Goal: Transaction & Acquisition: Book appointment/travel/reservation

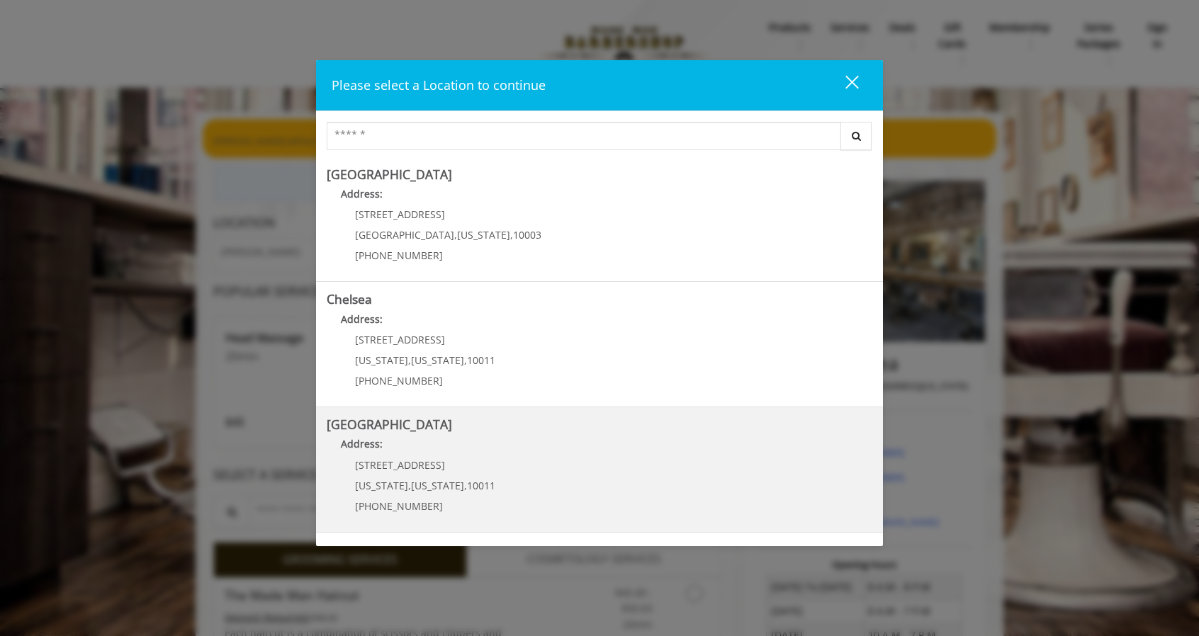
click at [540, 459] on Street "Address:" at bounding box center [600, 448] width 546 height 23
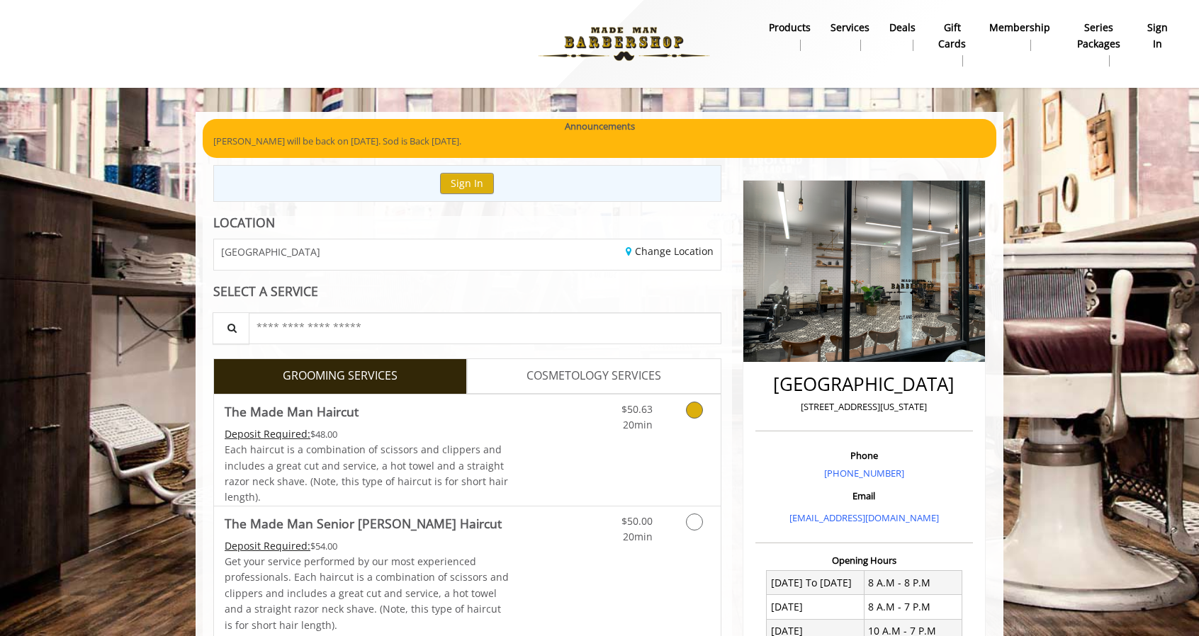
click at [620, 419] on link "$50.63 20min" at bounding box center [623, 414] width 59 height 39
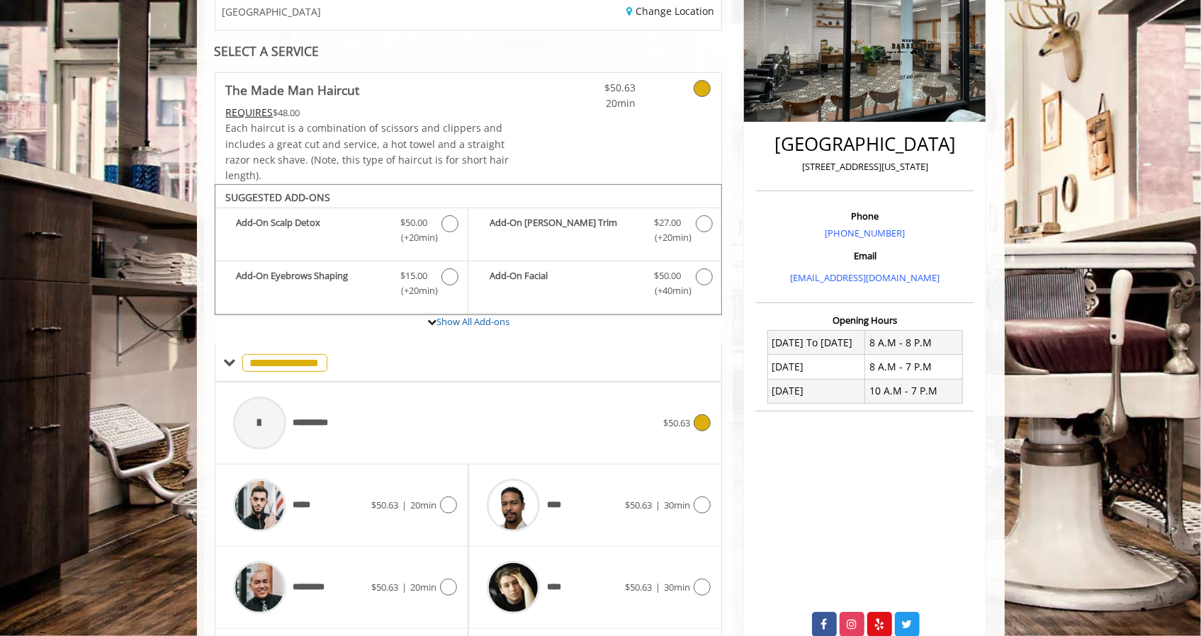
scroll to position [360, 0]
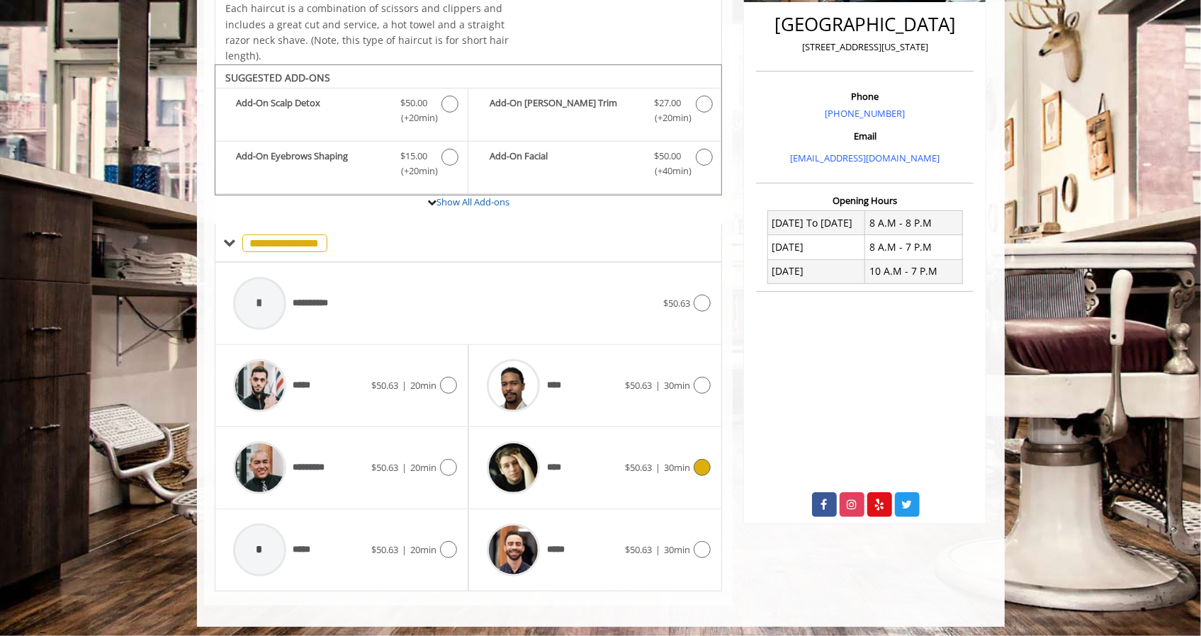
click at [512, 466] on img at bounding box center [513, 468] width 53 height 53
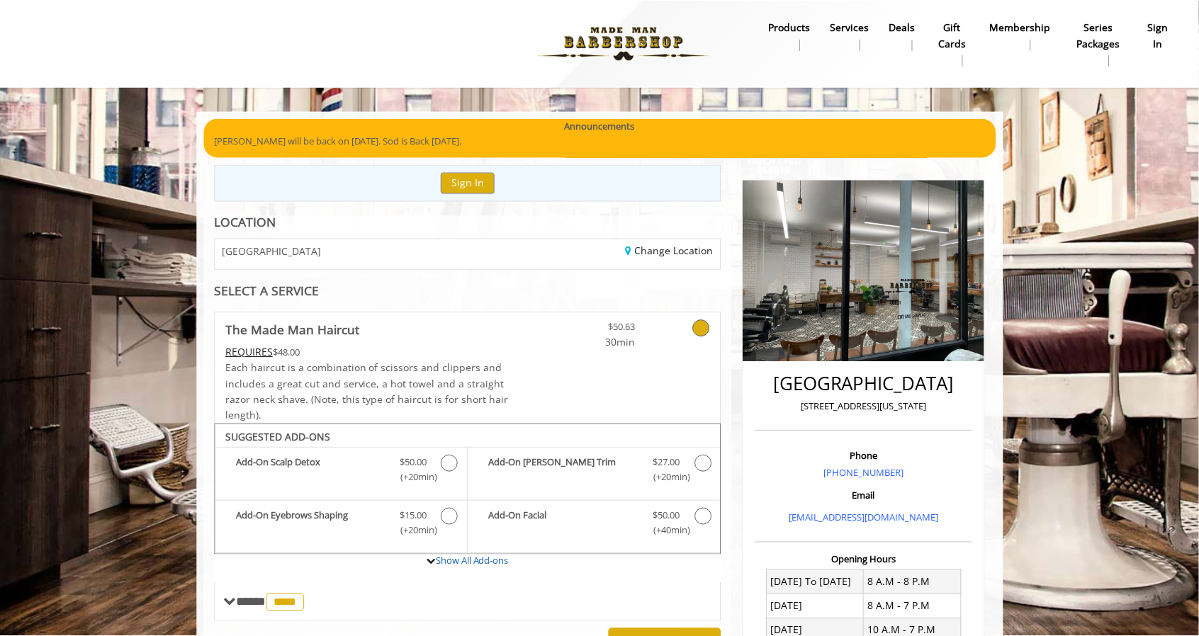
scroll to position [0, 0]
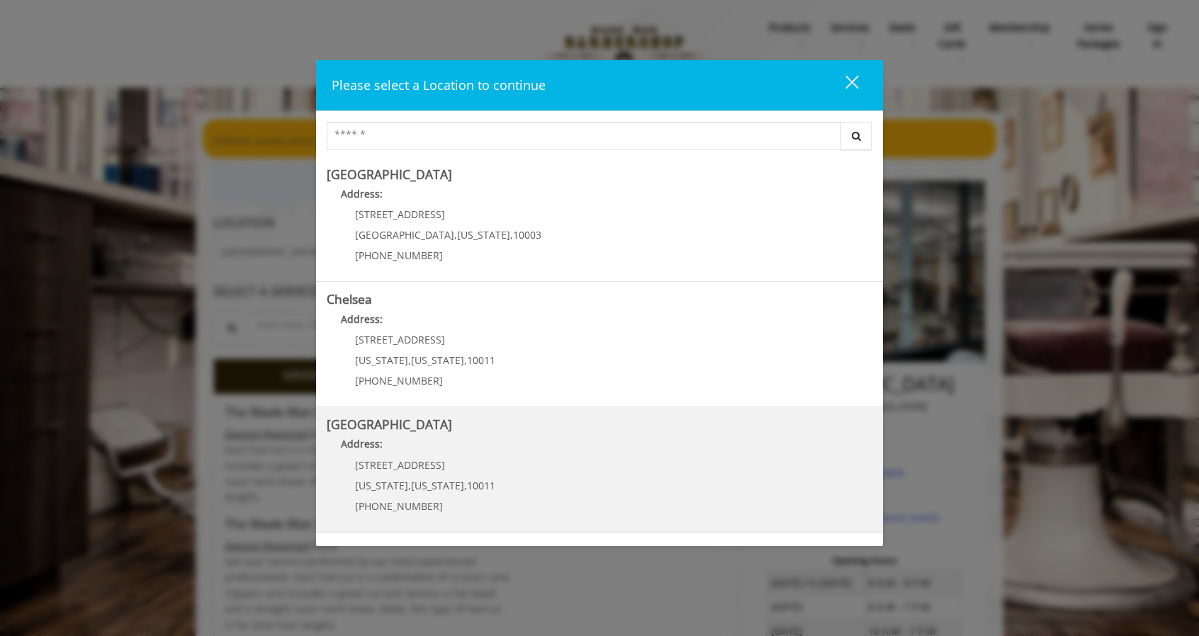
click at [471, 435] on Street "[GEOGRAPHIC_DATA] Address: [STREET_ADDRESS][US_STATE][US_STATE] (646) 850-0041" at bounding box center [600, 469] width 546 height 103
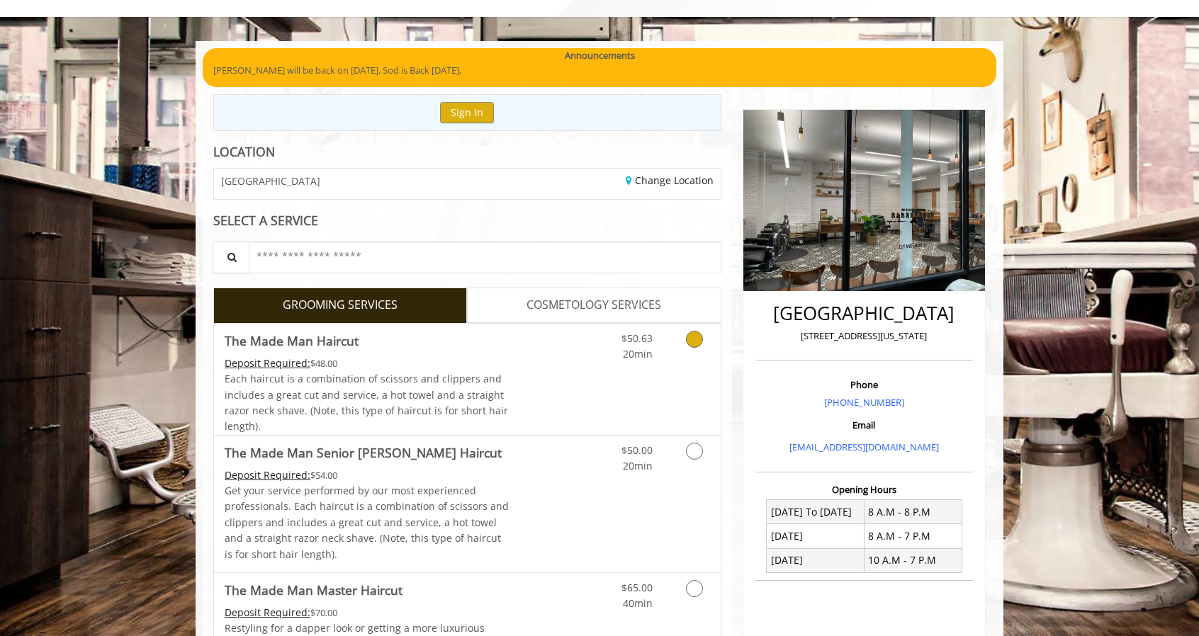
click at [706, 338] on link "Grooming services" at bounding box center [692, 343] width 36 height 39
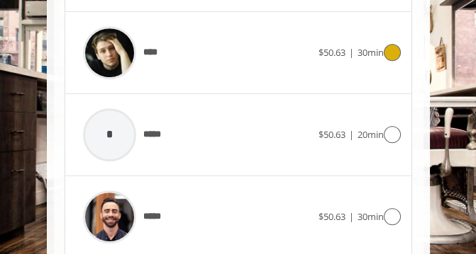
scroll to position [1126, 0]
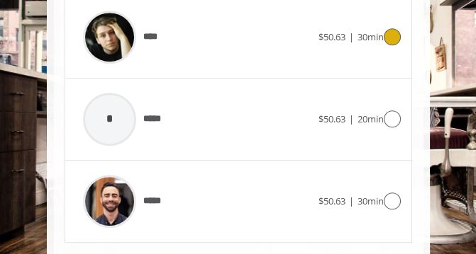
click at [114, 43] on img at bounding box center [109, 37] width 53 height 53
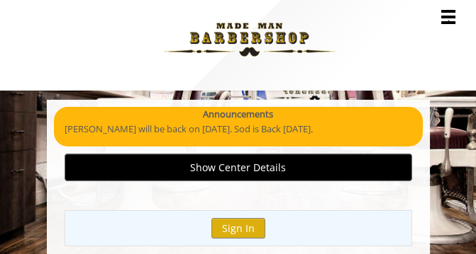
scroll to position [0, 0]
